Goal: Information Seeking & Learning: Check status

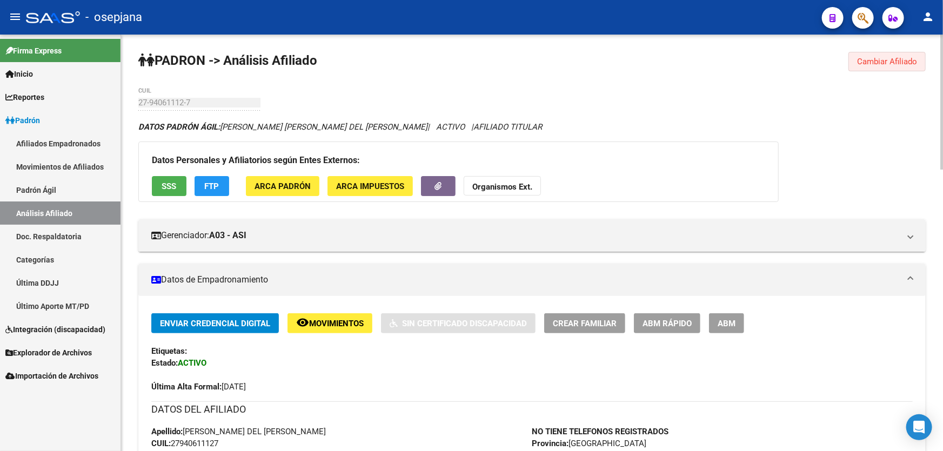
click at [886, 64] on span "Cambiar Afiliado" at bounding box center [887, 62] width 60 height 10
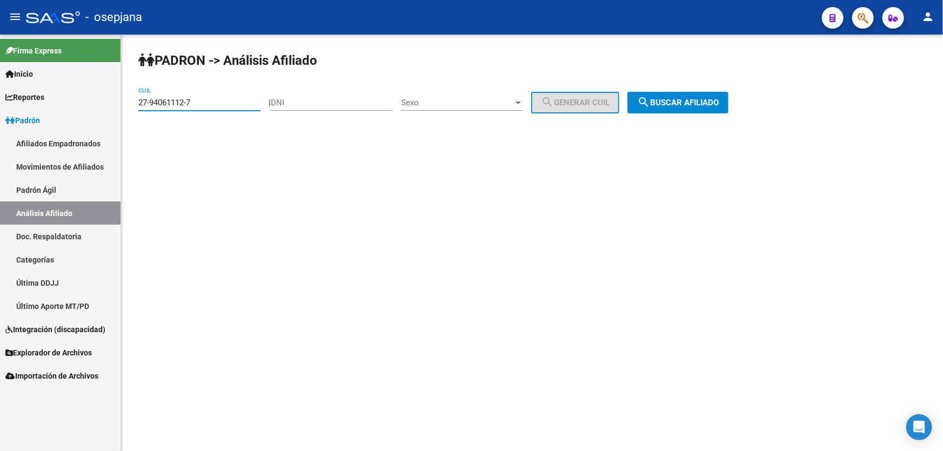
drag, startPoint x: 211, startPoint y: 103, endPoint x: 0, endPoint y: 115, distance: 211.0
click at [0, 115] on mat-sidenav-container "Firma Express Inicio Calendario SSS Instructivos Contacto OS Reportes Padrón Tr…" at bounding box center [471, 243] width 943 height 417
paste input "0-38602044-3"
click at [698, 95] on button "search Buscar afiliado" at bounding box center [677, 103] width 101 height 22
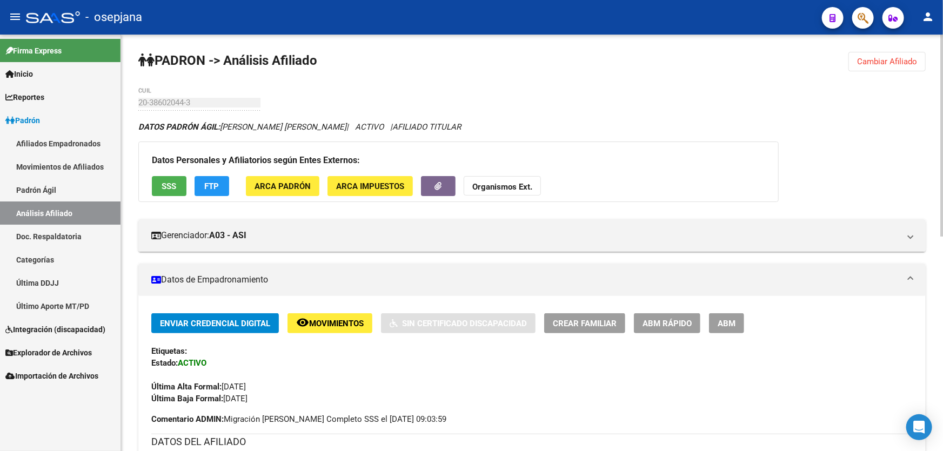
click at [897, 57] on span "Cambiar Afiliado" at bounding box center [887, 62] width 60 height 10
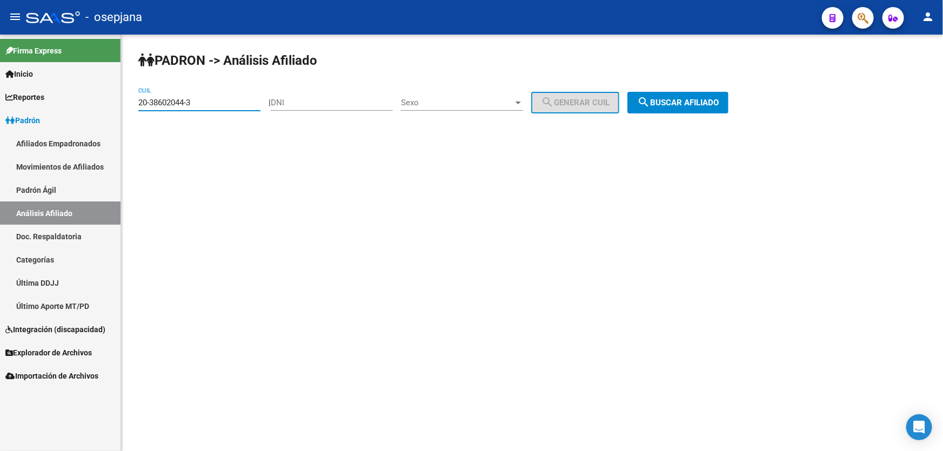
drag, startPoint x: 235, startPoint y: 103, endPoint x: 58, endPoint y: 126, distance: 178.2
click at [60, 124] on mat-sidenav-container "Firma Express Inicio Calendario SSS Instructivos Contacto OS Reportes Padrón Tr…" at bounding box center [471, 243] width 943 height 417
paste input "5674793-4"
type input "20-35674793-4"
click at [705, 110] on button "search Buscar afiliado" at bounding box center [677, 103] width 101 height 22
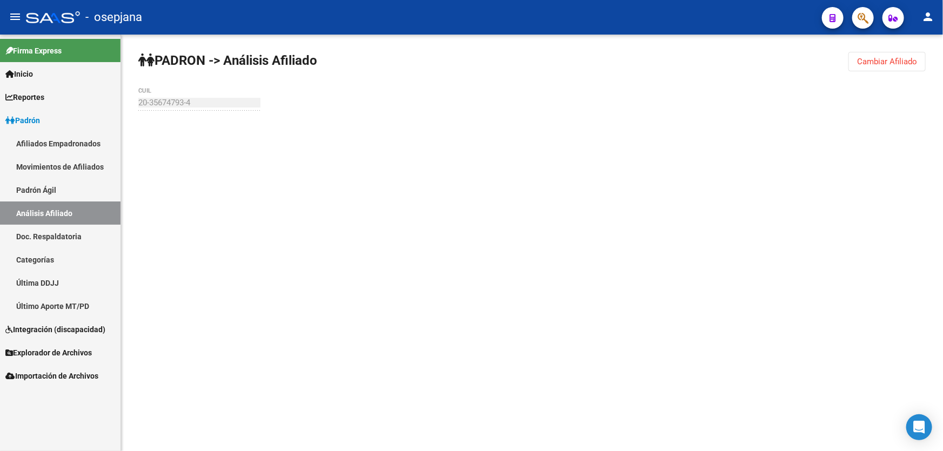
click at [708, 102] on div "[PERSON_NAME] -> Análisis Afiliado Cambiar Afiliado 20-35674793-4 CUIL" at bounding box center [532, 103] width 822 height 136
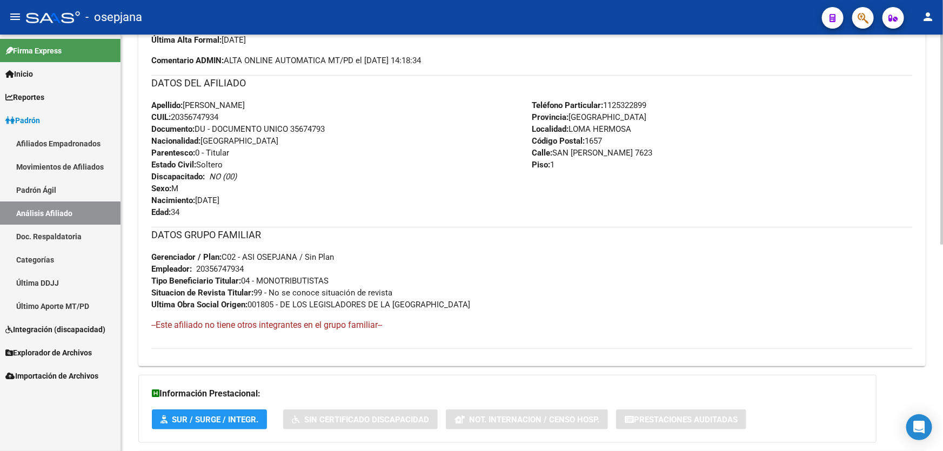
scroll to position [410, 0]
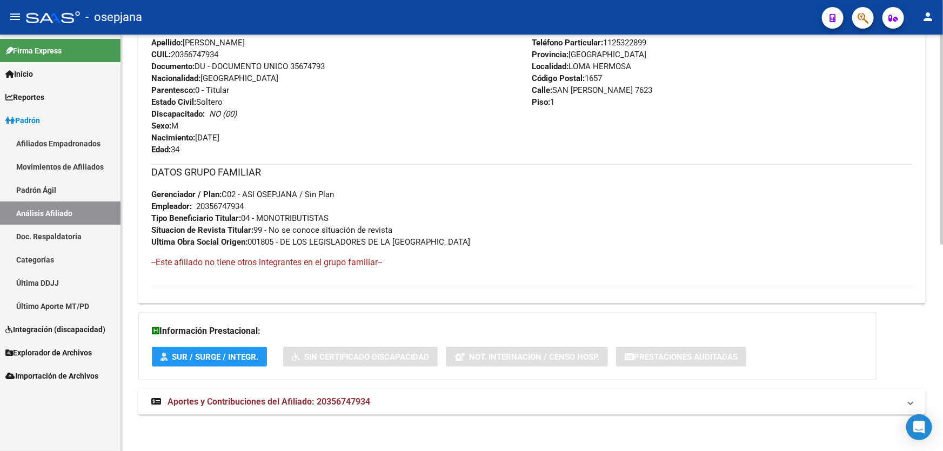
click at [495, 408] on mat-expansion-panel-header "Aportes y Contribuciones del Afiliado: 20356747934" at bounding box center [531, 402] width 787 height 26
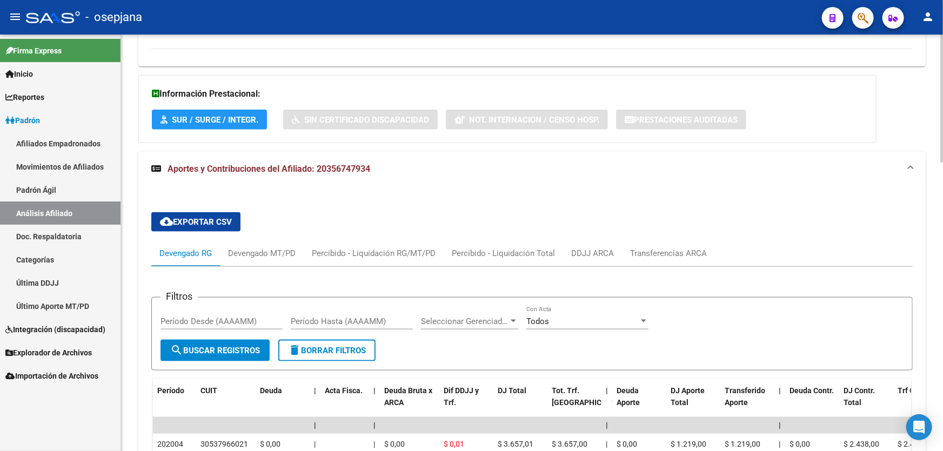
scroll to position [638, 0]
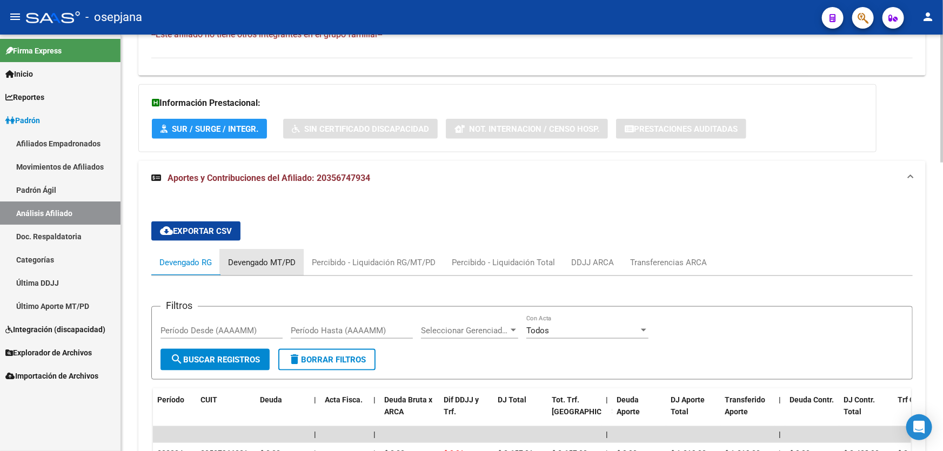
click at [258, 261] on div "Devengado MT/PD" at bounding box center [262, 263] width 68 height 12
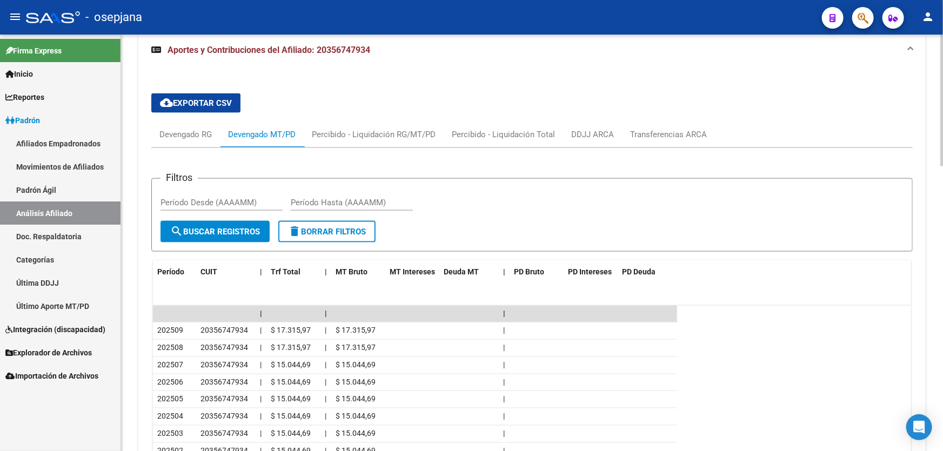
scroll to position [883, 0]
